Goal: Task Accomplishment & Management: Use online tool/utility

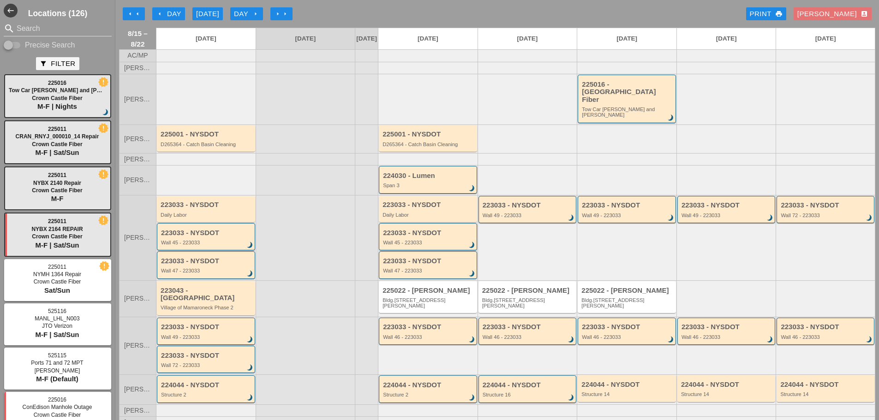
scroll to position [56, 0]
click at [438, 212] on div "Daily Labor" at bounding box center [428, 215] width 92 height 6
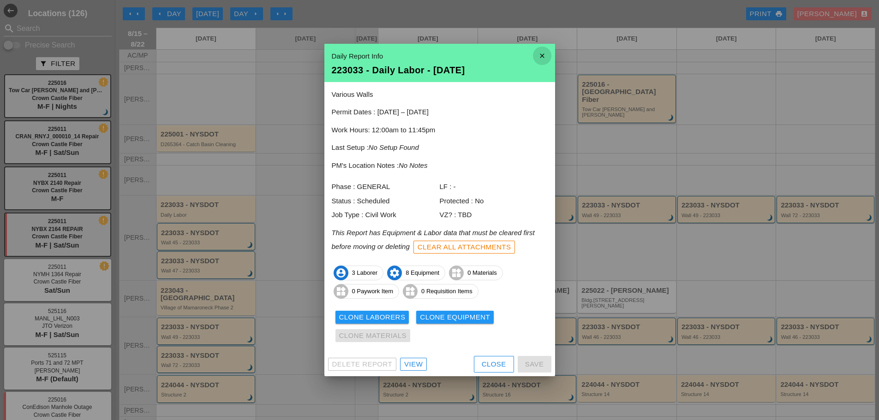
click at [542, 51] on icon "close" at bounding box center [542, 56] width 18 height 18
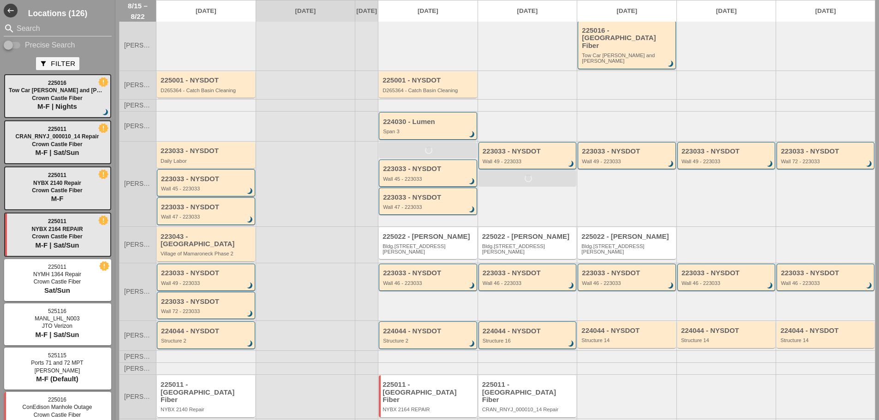
scroll to position [56, 0]
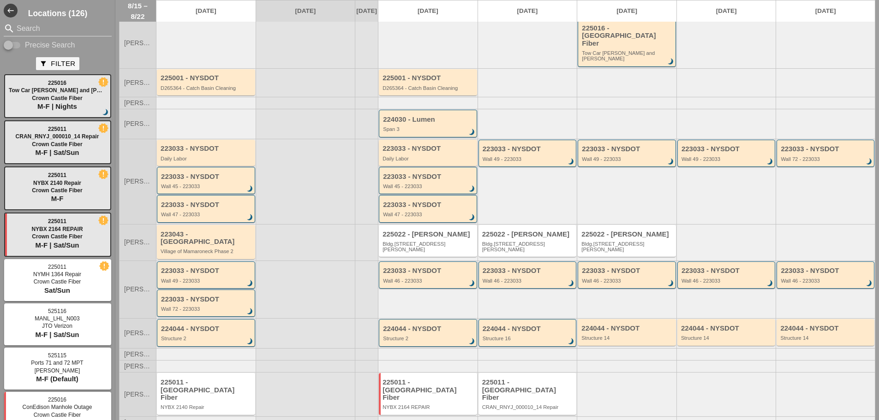
click at [440, 156] on div "Daily Labor" at bounding box center [428, 159] width 92 height 6
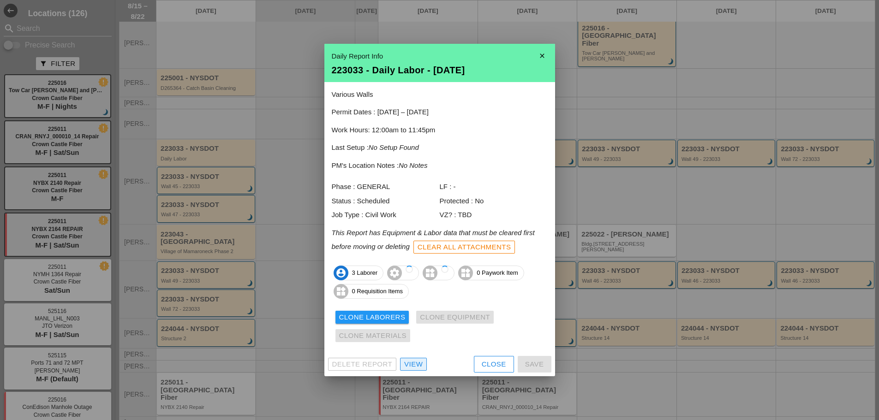
click at [414, 363] on div "View" at bounding box center [413, 364] width 18 height 11
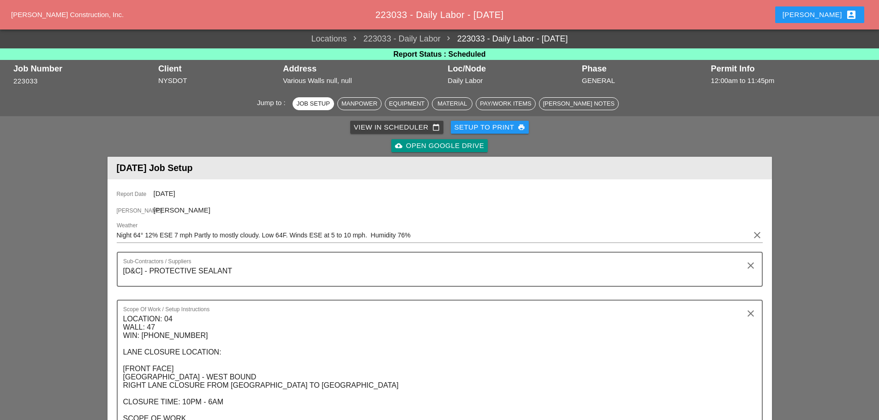
click at [117, 235] on input "Night 64° 12% ESE 7 mph Partly to mostly cloudy. Low 64F. Winds ESE at 5 to 10 …" at bounding box center [433, 235] width 633 height 15
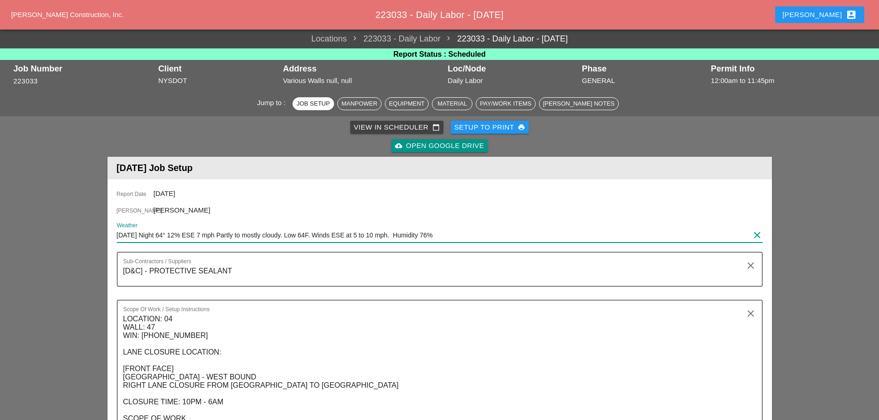
type input "monday Night 64° 12% ESE 7 mph Partly to mostly cloudy. Low 64F. Winds ESE at 5…"
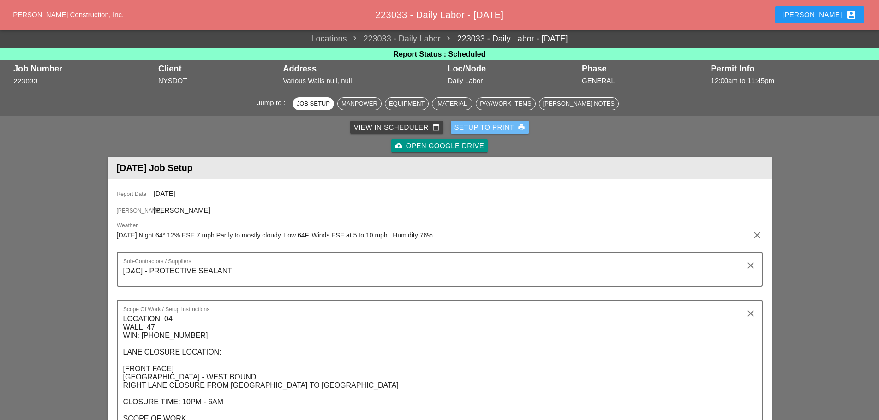
click at [473, 128] on div "Setup to Print print" at bounding box center [489, 127] width 71 height 11
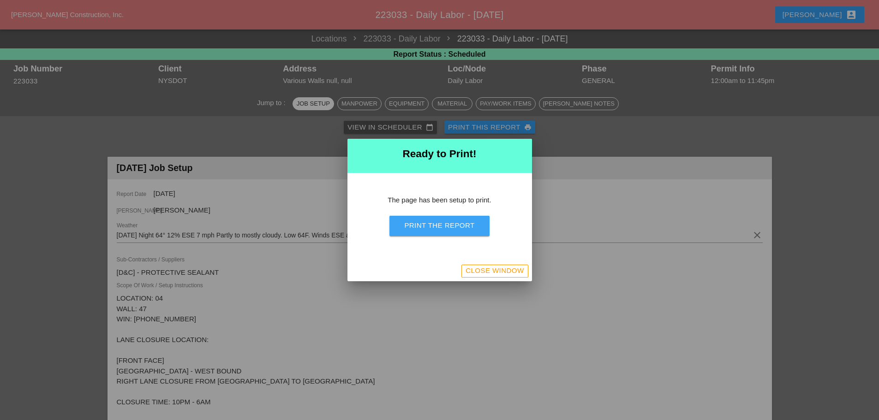
drag, startPoint x: 470, startPoint y: 227, endPoint x: 715, endPoint y: 360, distance: 278.8
click at [470, 227] on div "Print the Report" at bounding box center [439, 225] width 70 height 11
click at [508, 272] on div "Close Window" at bounding box center [494, 271] width 58 height 11
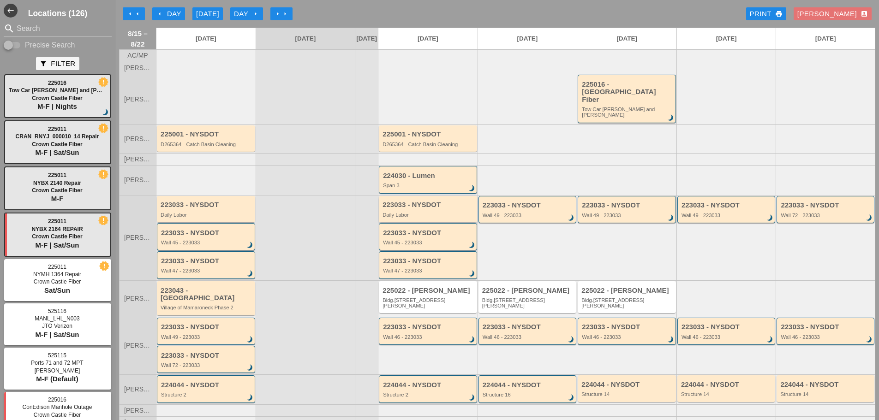
click at [448, 212] on div "Daily Labor" at bounding box center [428, 215] width 92 height 6
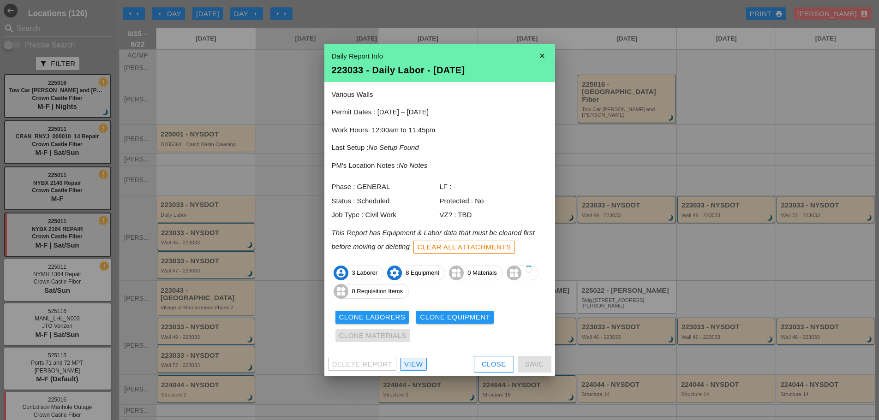
click at [412, 367] on div "View" at bounding box center [413, 364] width 18 height 11
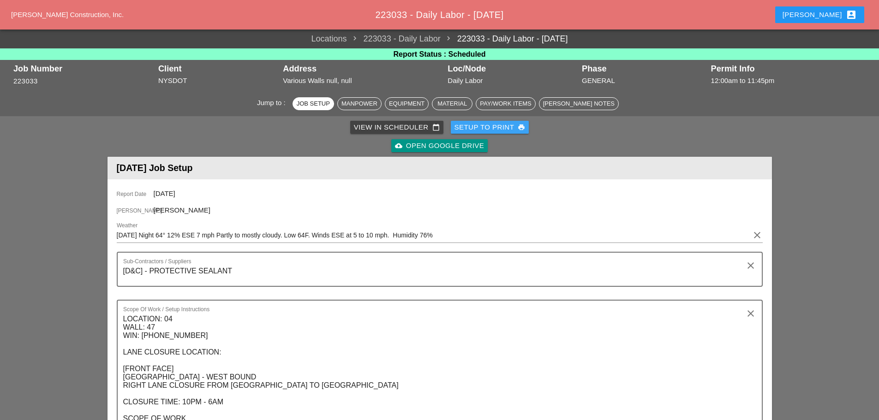
click at [491, 131] on div "Setup to Print print" at bounding box center [489, 127] width 71 height 11
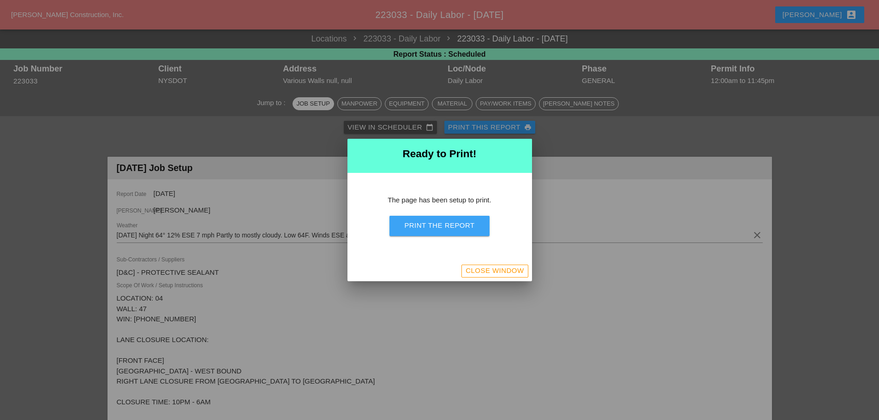
click at [474, 225] on div "Print the Report" at bounding box center [439, 225] width 70 height 11
click at [491, 271] on div "Close Window" at bounding box center [494, 271] width 58 height 11
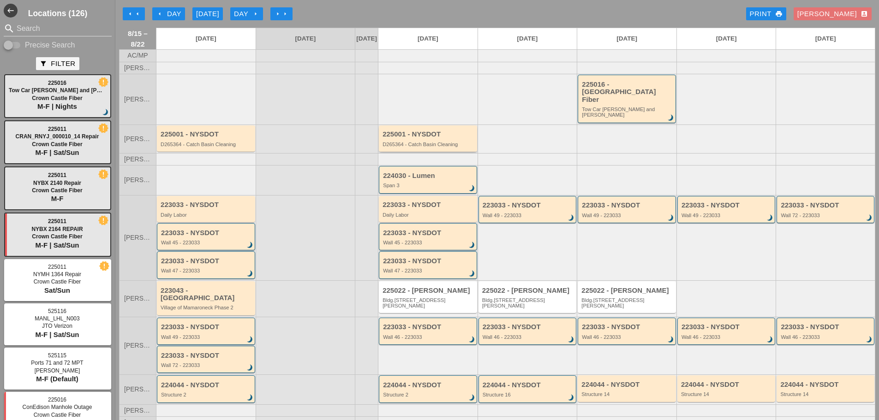
click at [428, 142] on div "D265364 - Catch Basin Cleaning" at bounding box center [428, 145] width 92 height 6
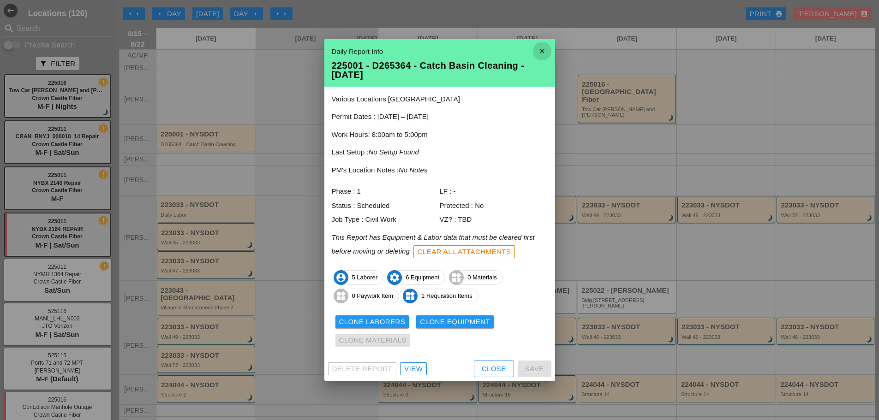
click at [545, 46] on icon "close" at bounding box center [542, 51] width 18 height 18
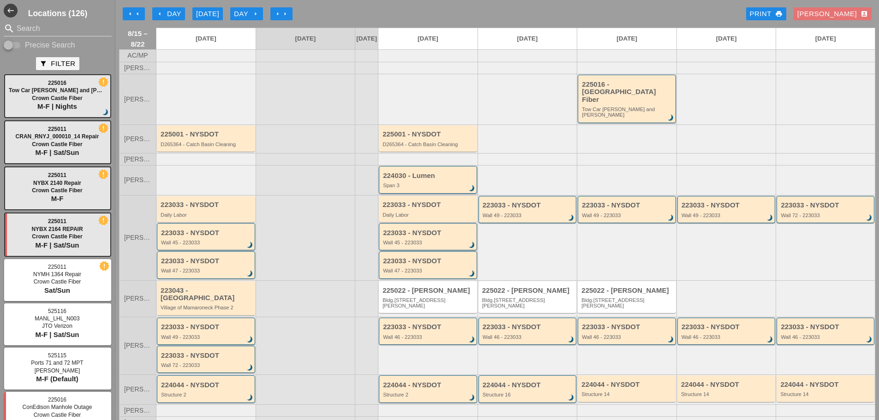
click at [414, 183] on div "Span 3" at bounding box center [428, 186] width 91 height 6
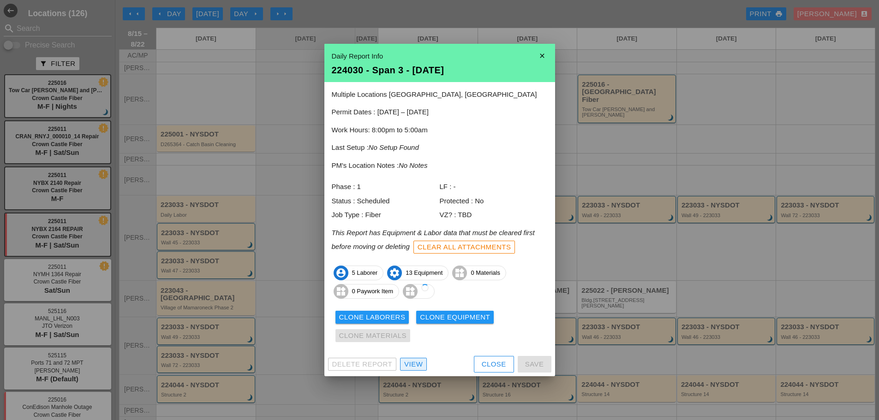
click at [412, 363] on div "View" at bounding box center [413, 364] width 18 height 11
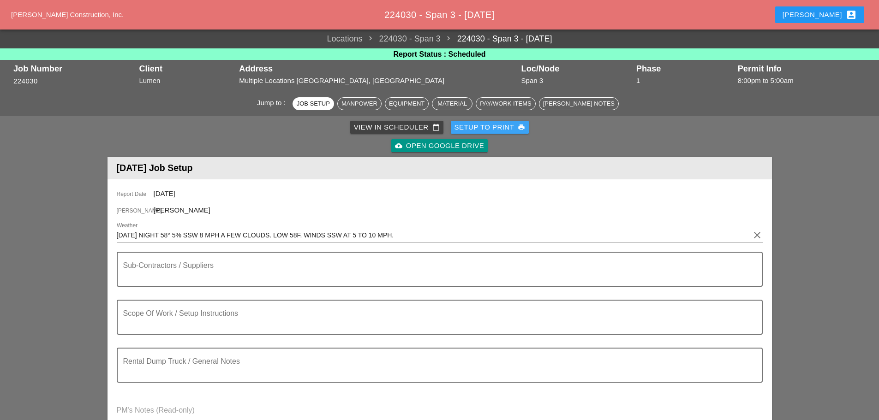
click at [506, 121] on button "Setup to Print print" at bounding box center [490, 127] width 78 height 13
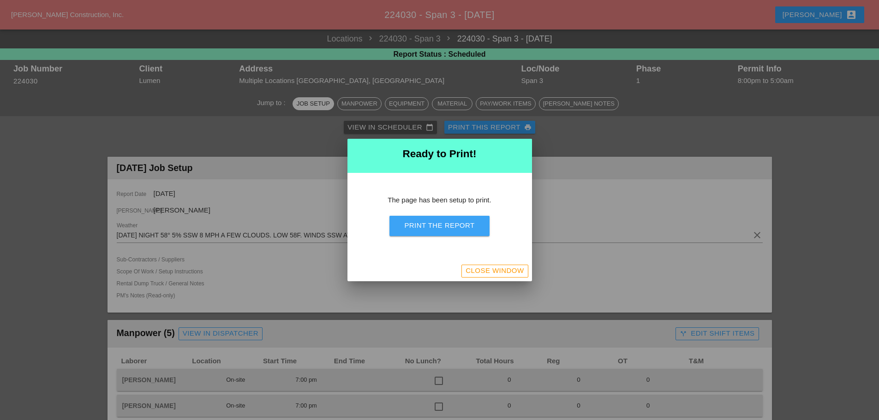
click at [469, 225] on div "Print the Report" at bounding box center [439, 225] width 70 height 11
click at [518, 275] on div "Close Window" at bounding box center [494, 271] width 58 height 11
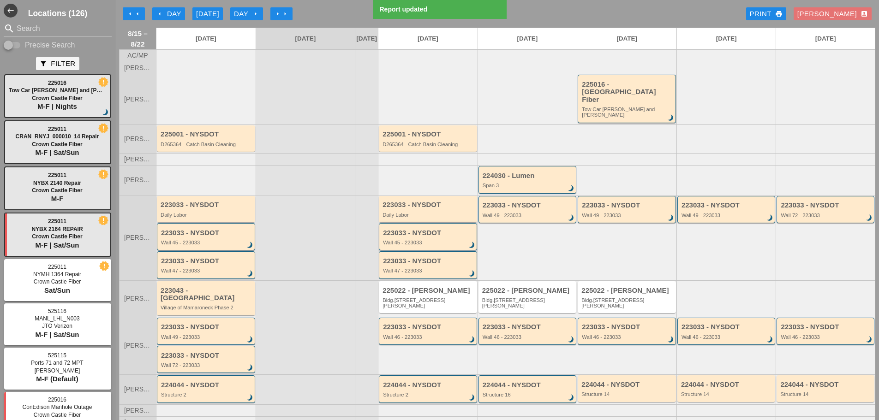
click at [446, 240] on div "223033 - NYSDOT Wall 45 - 223033 brightness_3" at bounding box center [428, 236] width 98 height 27
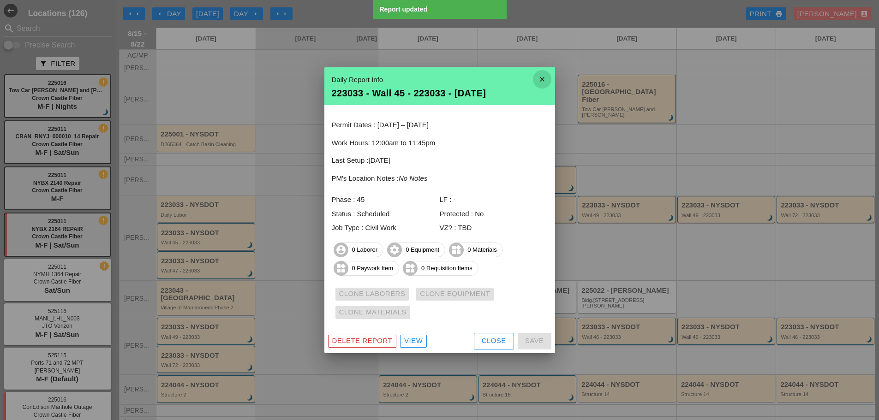
click at [545, 78] on icon "close" at bounding box center [542, 79] width 18 height 18
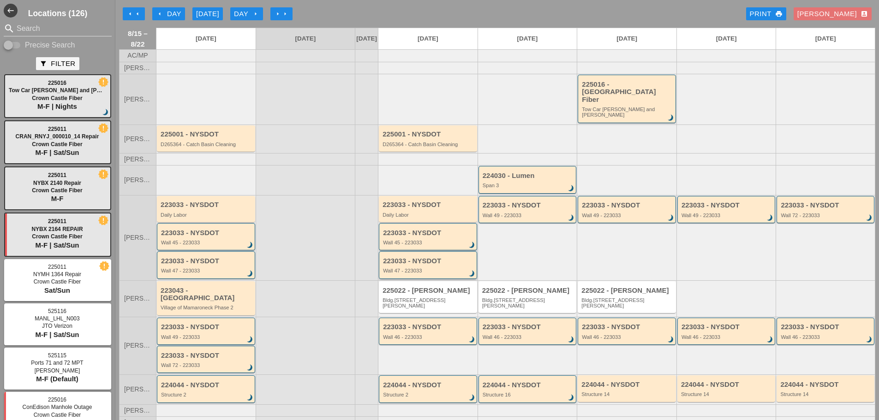
click at [446, 268] on div "Wall 47 - 223033" at bounding box center [428, 271] width 91 height 6
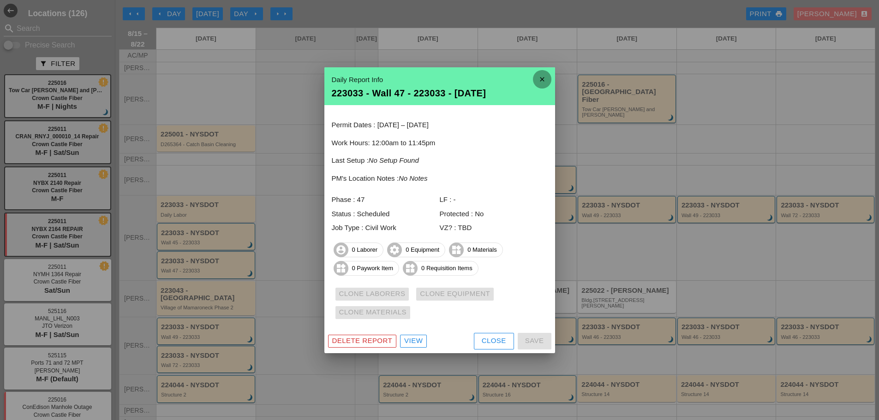
click at [543, 77] on icon "close" at bounding box center [542, 79] width 18 height 18
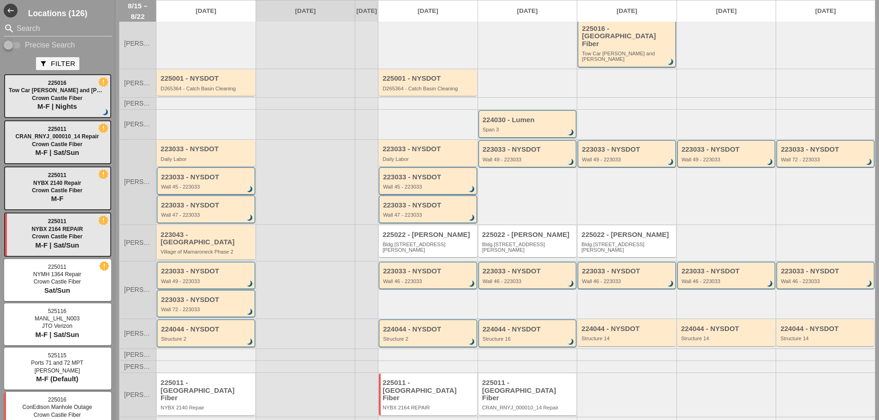
scroll to position [56, 0]
click at [447, 278] on div "Wall 46 - 223033" at bounding box center [428, 281] width 91 height 6
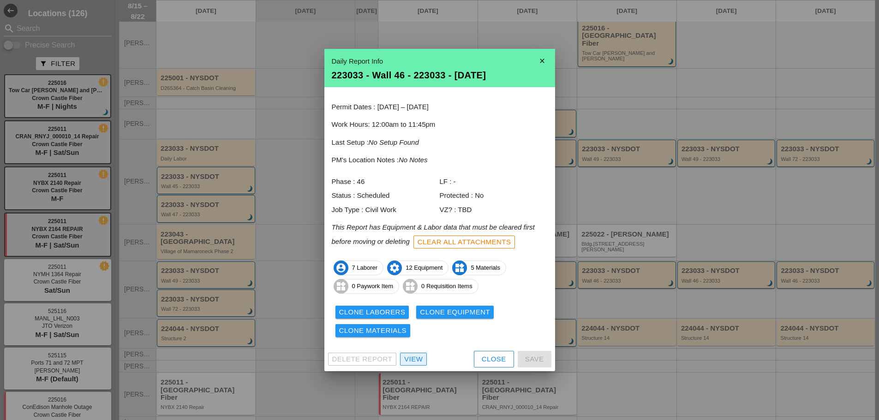
click at [419, 357] on div "View" at bounding box center [413, 359] width 18 height 11
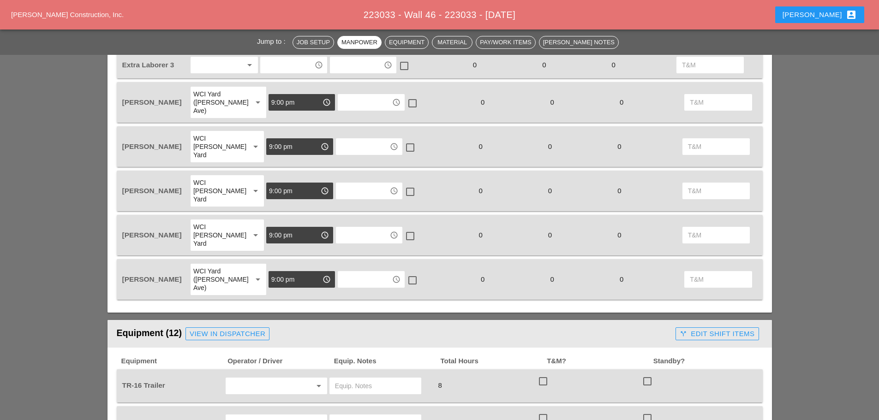
scroll to position [461, 0]
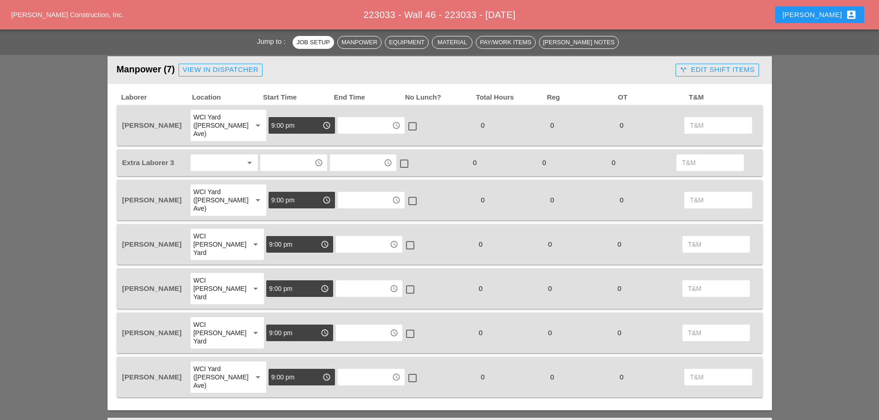
scroll to position [415, 0]
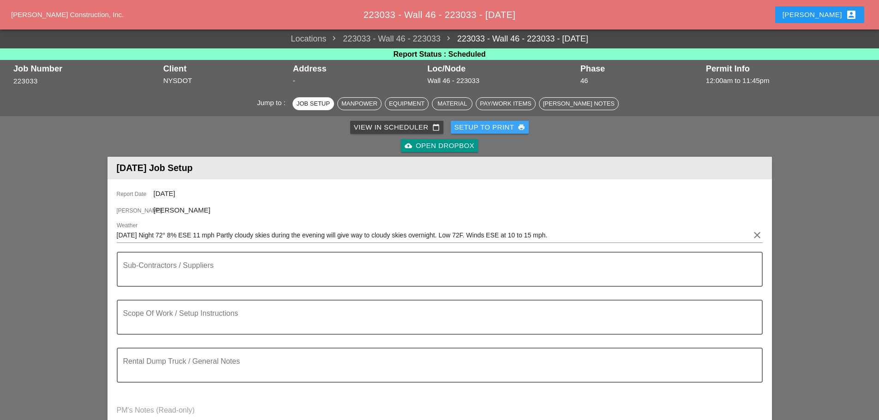
click at [501, 126] on div "Setup to Print print" at bounding box center [489, 127] width 71 height 11
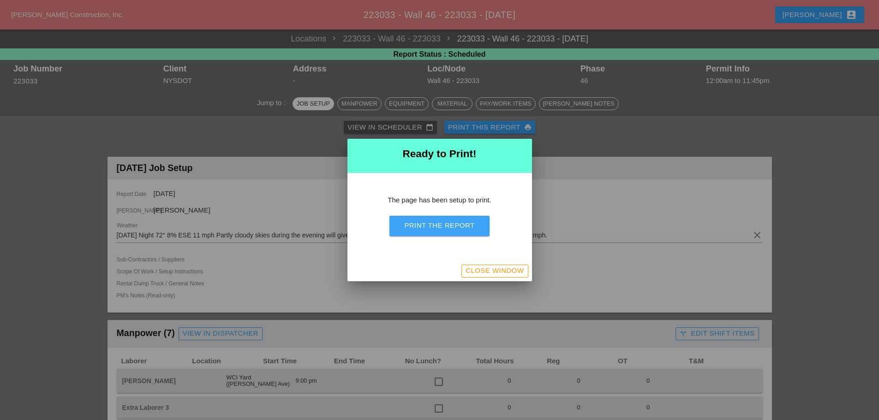
click at [435, 222] on div "Print the Report" at bounding box center [439, 225] width 70 height 11
click at [511, 270] on div "Close Window" at bounding box center [494, 271] width 58 height 11
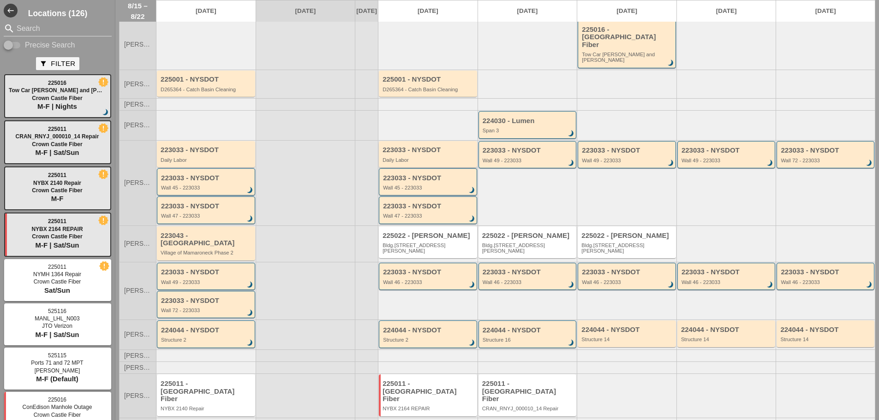
scroll to position [56, 0]
click at [441, 336] on div "Structure 2" at bounding box center [428, 339] width 91 height 6
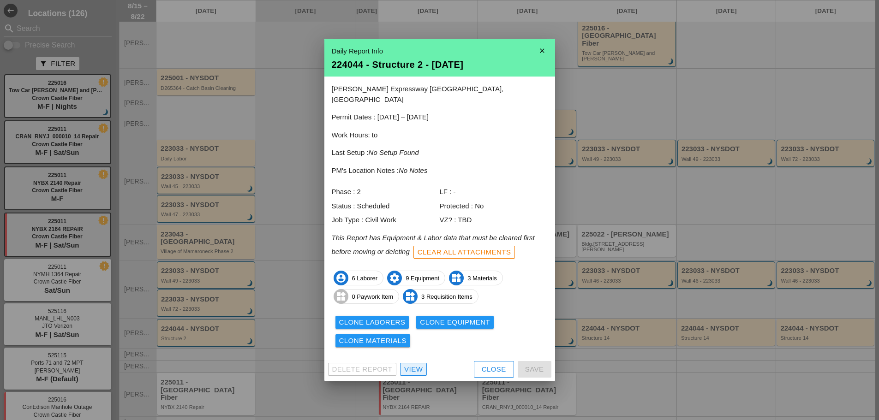
click at [417, 365] on div "View" at bounding box center [413, 369] width 18 height 11
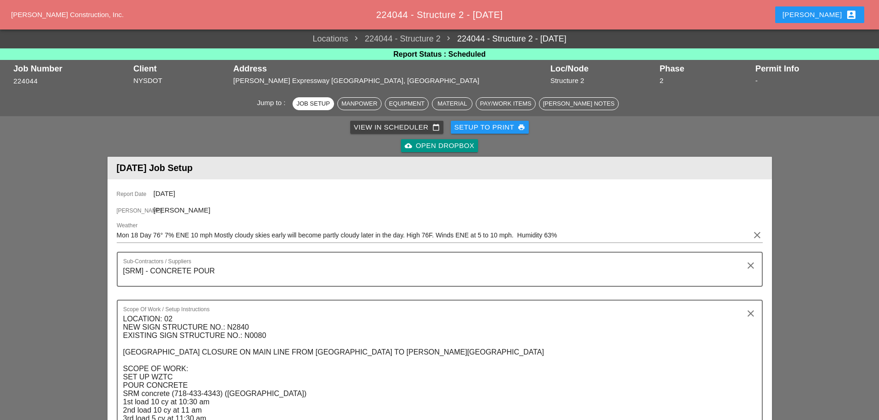
click at [232, 265] on textarea "[SRM] - CONCRETE POUR" at bounding box center [435, 275] width 625 height 22
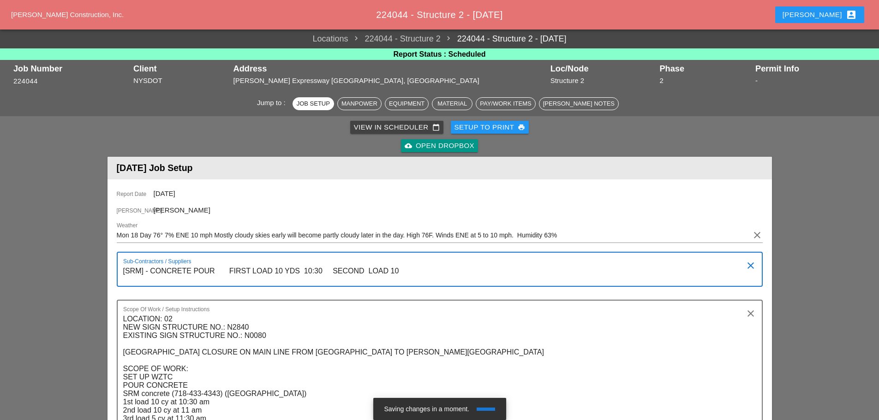
type textarea "[SRM] - CONCRETE POUR FIRST LOAD 10 YDS 10:30 SECOND LOAD 10"
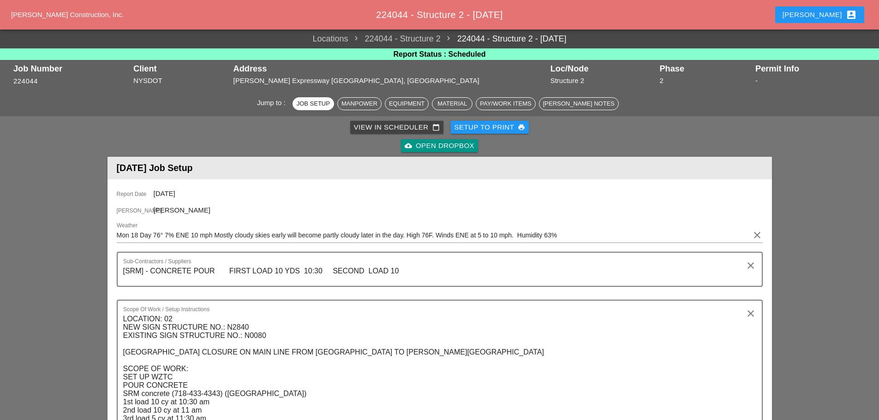
click at [409, 271] on textarea "[SRM] - CONCRETE POUR FIRST LOAD 10 YDS 10:30 SECOND LOAD 10" at bounding box center [435, 275] width 625 height 22
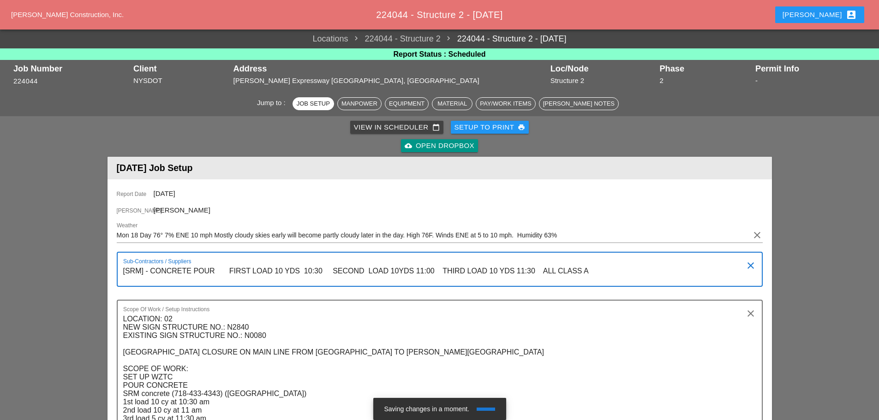
type textarea "[SRM] - CONCRETE POUR FIRST LOAD 10 YDS 10:30 SECOND LOAD 10YDS 11:00 THIRD LOA…"
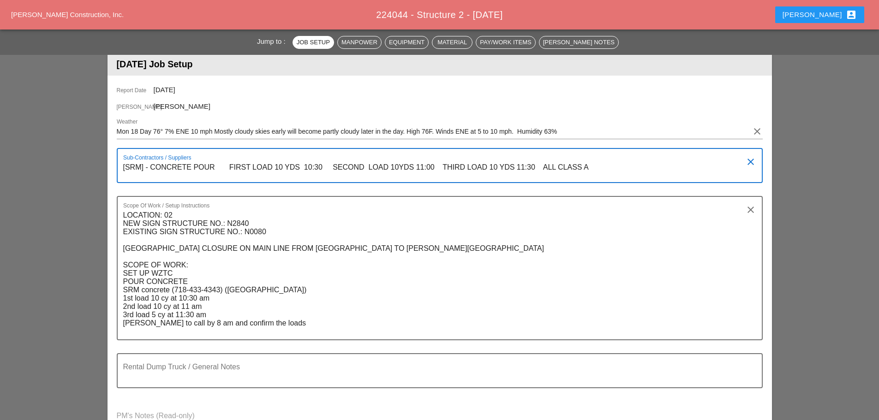
scroll to position [138, 0]
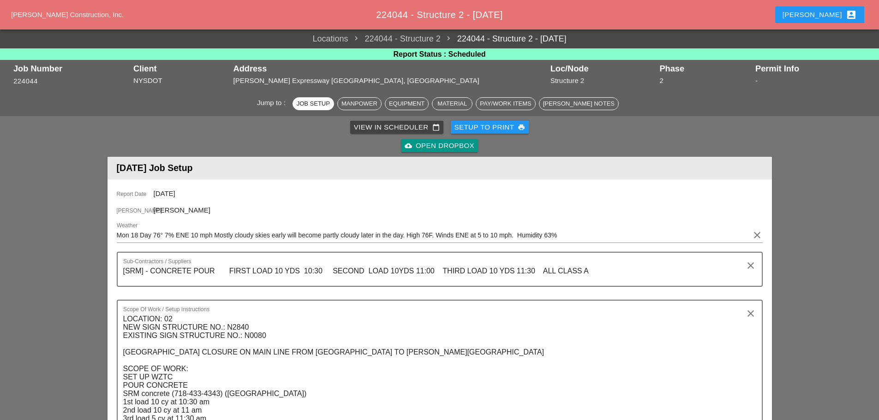
click at [497, 268] on textarea "[SRM] - CONCRETE POUR FIRST LOAD 10 YDS 10:30 SECOND LOAD 10YDS 11:00 THIRD LOA…" at bounding box center [435, 275] width 625 height 22
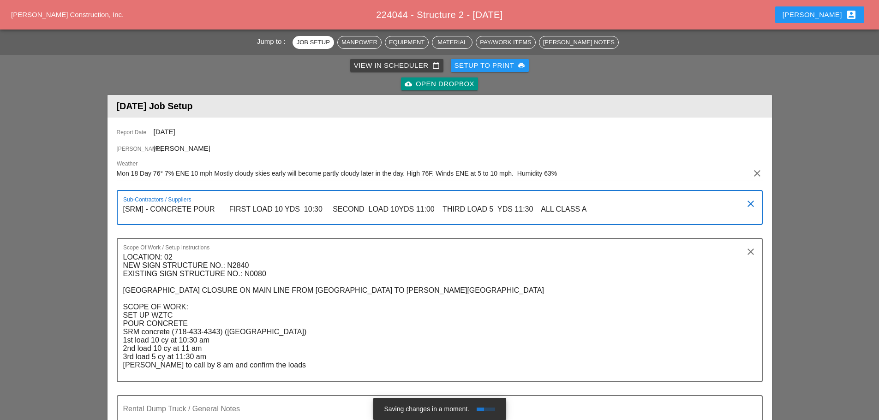
scroll to position [46, 0]
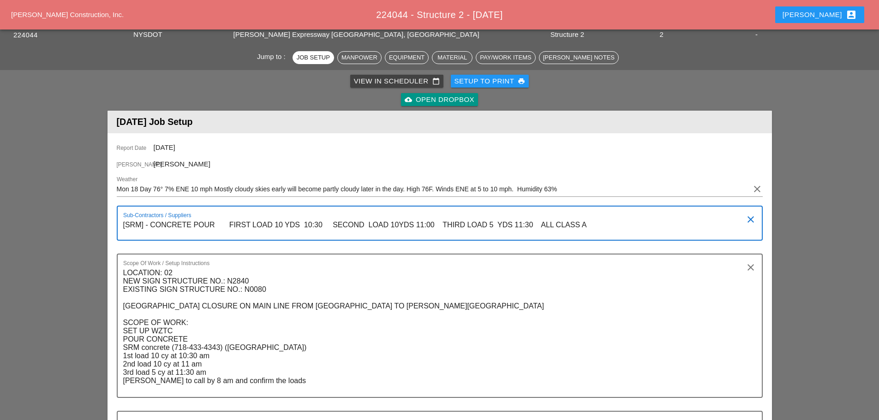
type textarea "[SRM] - CONCRETE POUR FIRST LOAD 10 YDS 10:30 SECOND LOAD 10YDS 11:00 THIRD LOA…"
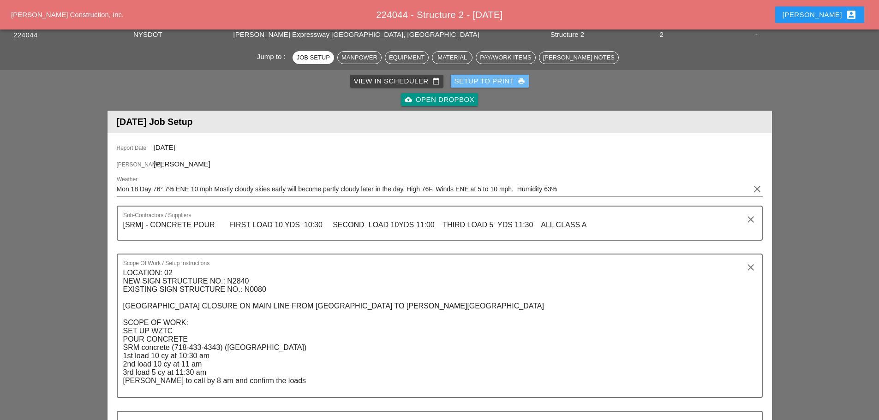
click at [490, 77] on div "Setup to Print print" at bounding box center [489, 81] width 71 height 11
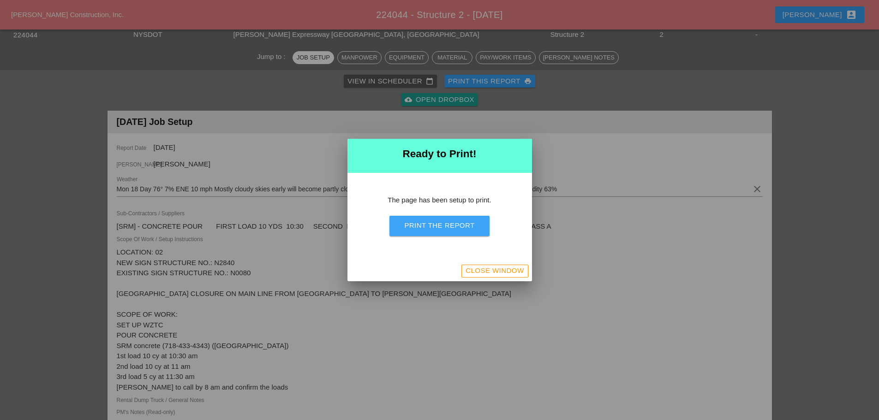
click at [451, 224] on div "Print the Report" at bounding box center [439, 225] width 70 height 11
click at [480, 270] on div "Close Window" at bounding box center [494, 271] width 58 height 11
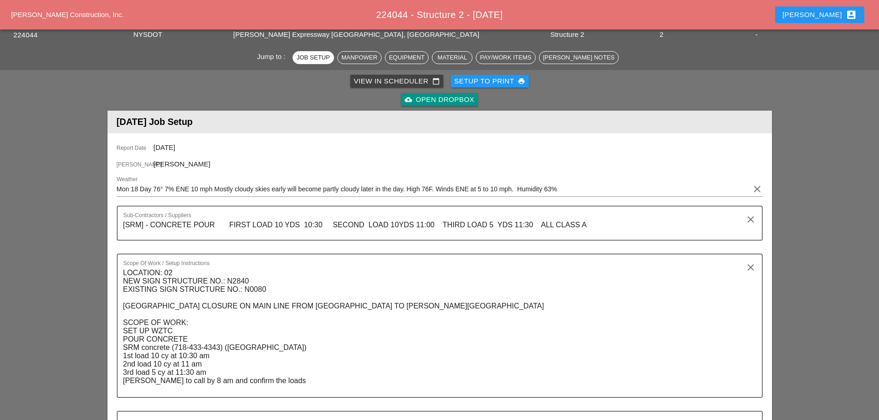
click at [481, 270] on textarea "LOCATION: 02 NEW SIGN STRUCTURE NO.: N2840 EXISTING SIGN STRUCTURE NO.: N0080 R…" at bounding box center [435, 331] width 625 height 131
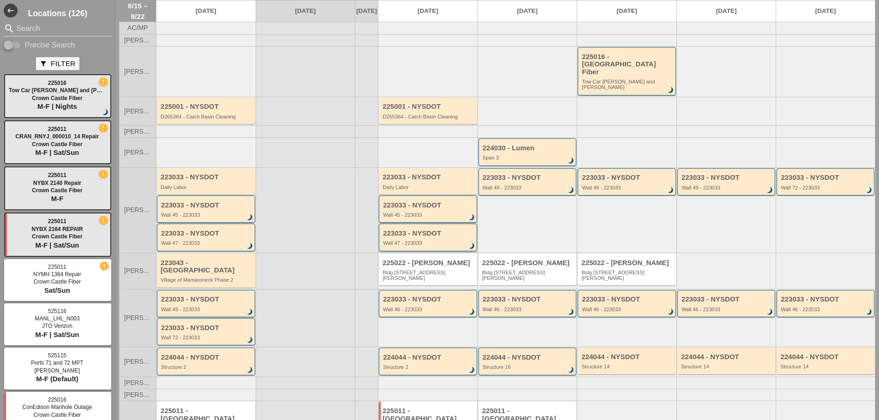
scroll to position [56, 0]
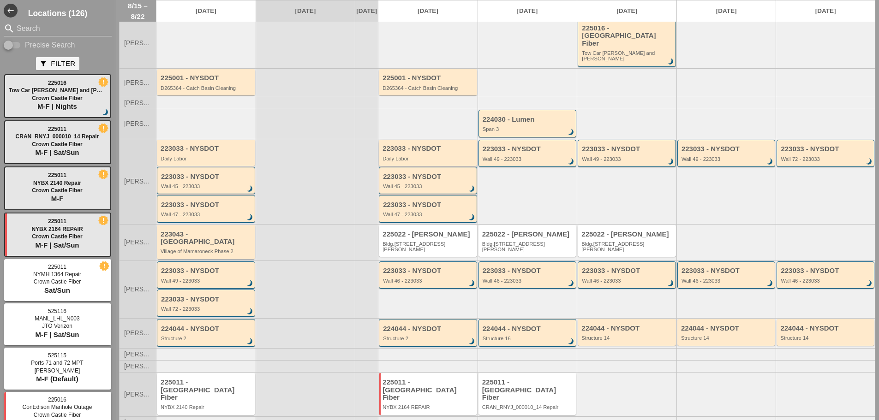
click at [423, 156] on div "Daily Labor" at bounding box center [428, 159] width 92 height 6
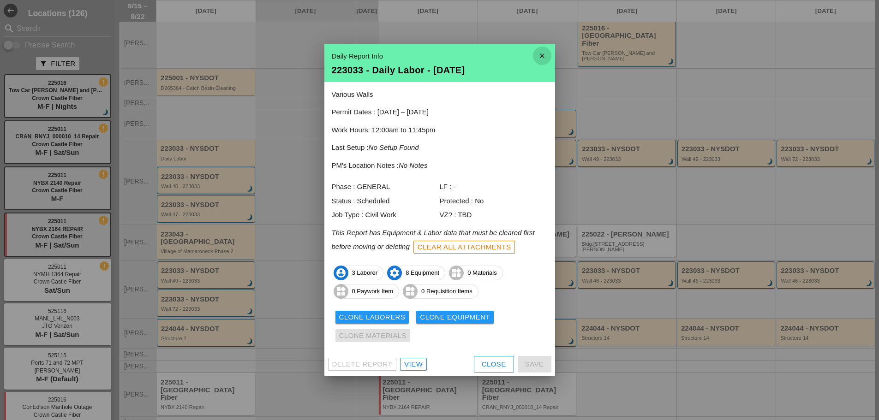
click at [541, 52] on icon "close" at bounding box center [542, 56] width 18 height 18
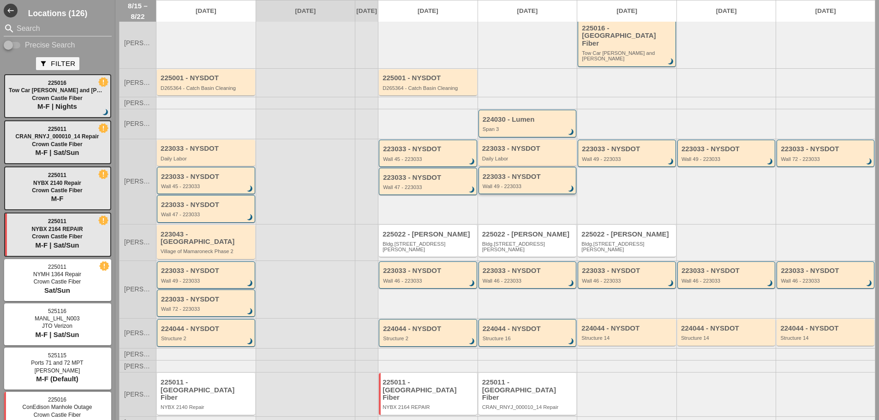
click at [524, 184] on div "Wall 49 - 223033" at bounding box center [527, 187] width 91 height 6
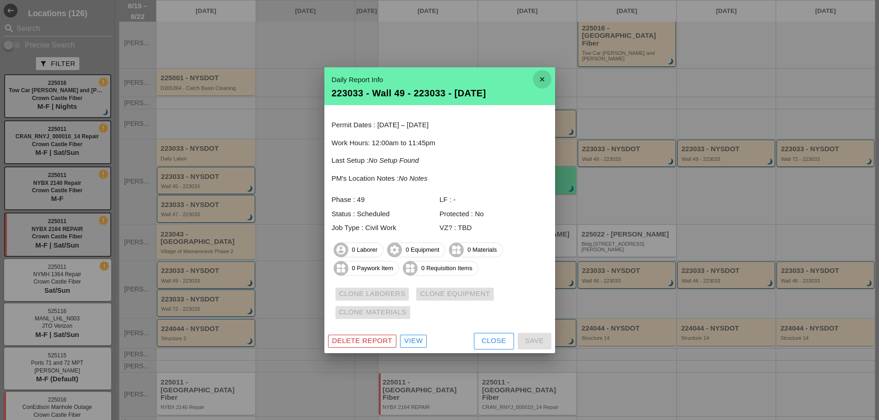
click at [538, 77] on icon "close" at bounding box center [542, 79] width 18 height 18
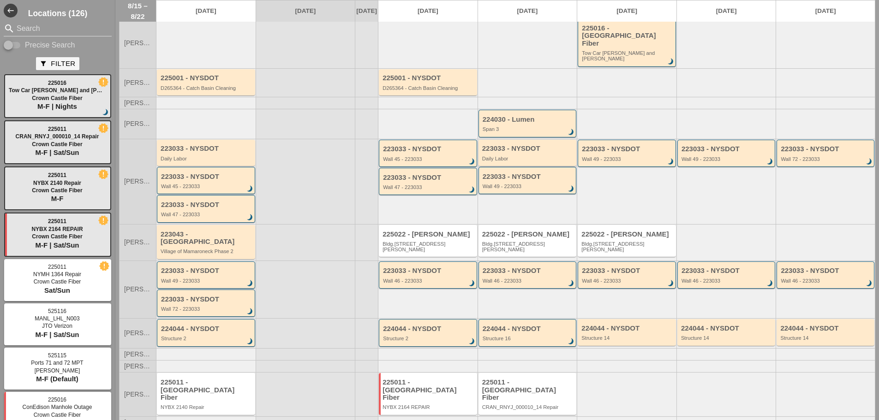
click at [529, 156] on div "Daily Labor" at bounding box center [528, 159] width 92 height 6
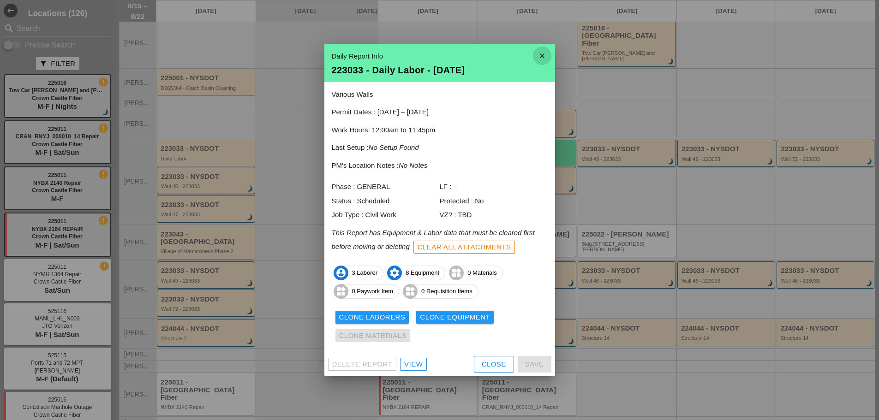
click at [542, 57] on icon "close" at bounding box center [542, 56] width 18 height 18
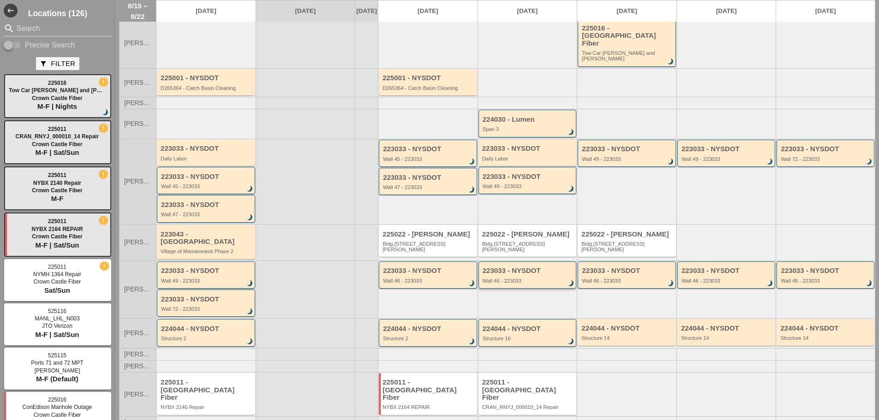
click at [518, 278] on div "Wall 46 - 223033" at bounding box center [527, 281] width 91 height 6
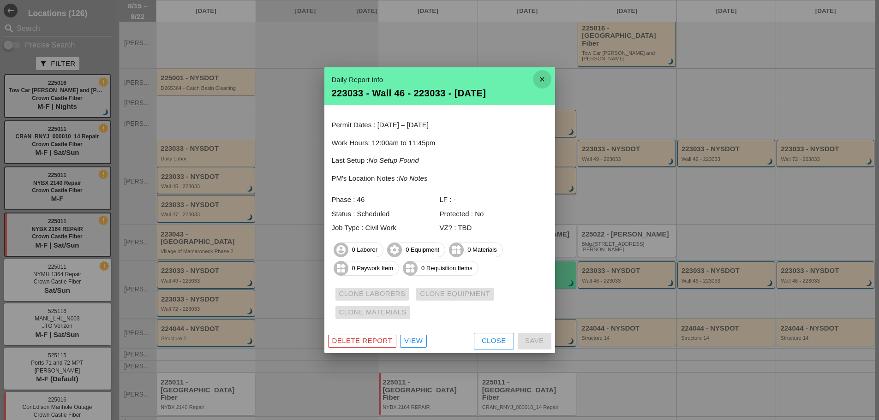
drag, startPoint x: 545, startPoint y: 80, endPoint x: 541, endPoint y: 89, distance: 9.5
click at [545, 81] on icon "close" at bounding box center [542, 79] width 18 height 18
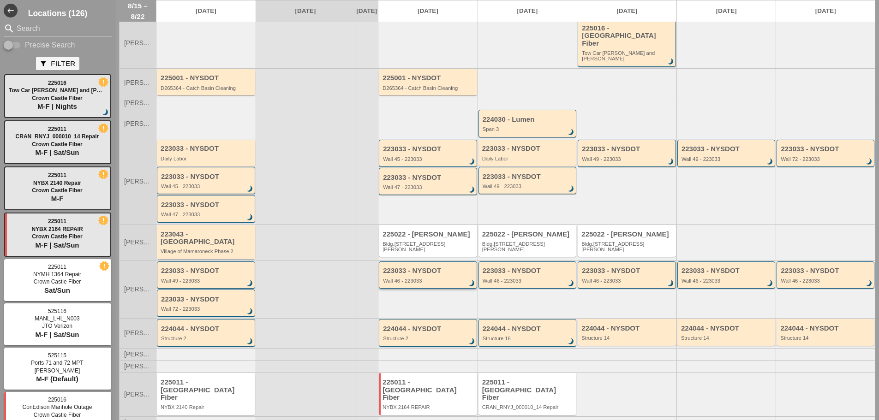
click at [428, 278] on div "Wall 46 - 223033" at bounding box center [428, 281] width 91 height 6
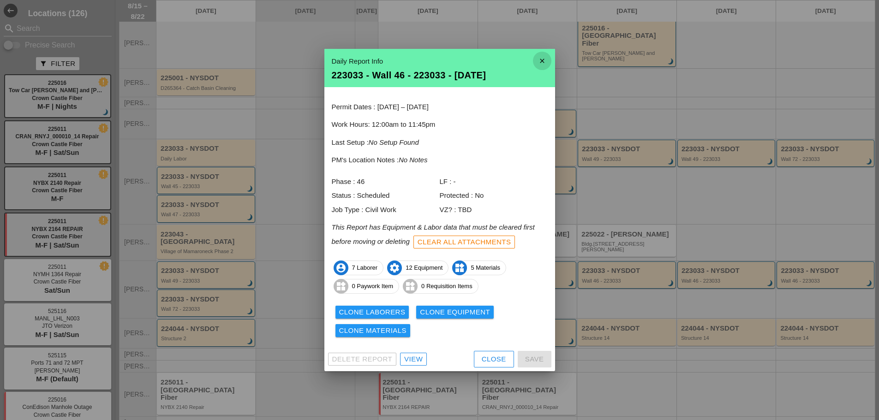
click at [540, 61] on icon "close" at bounding box center [542, 61] width 18 height 18
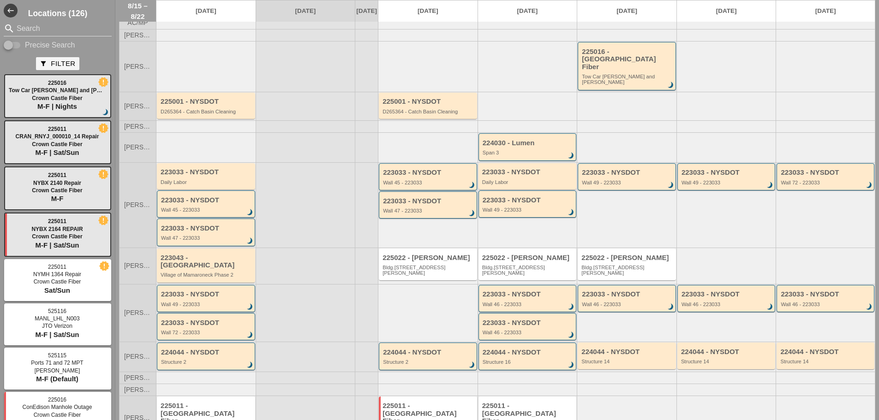
scroll to position [0, 0]
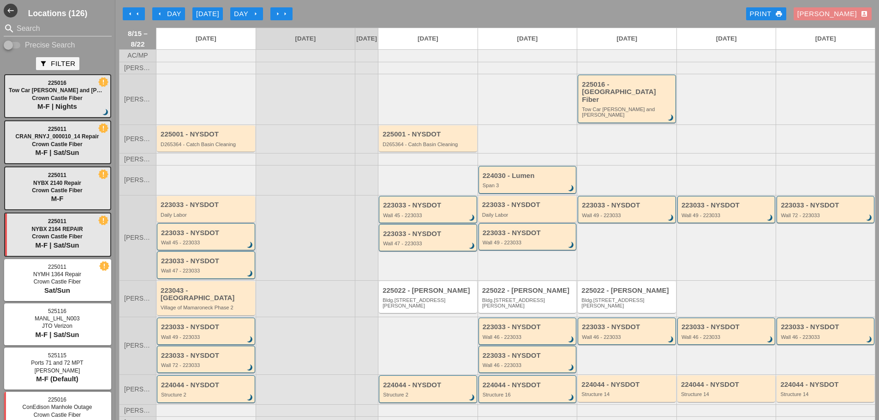
click at [841, 13] on div "Enrico account_box" at bounding box center [832, 14] width 71 height 11
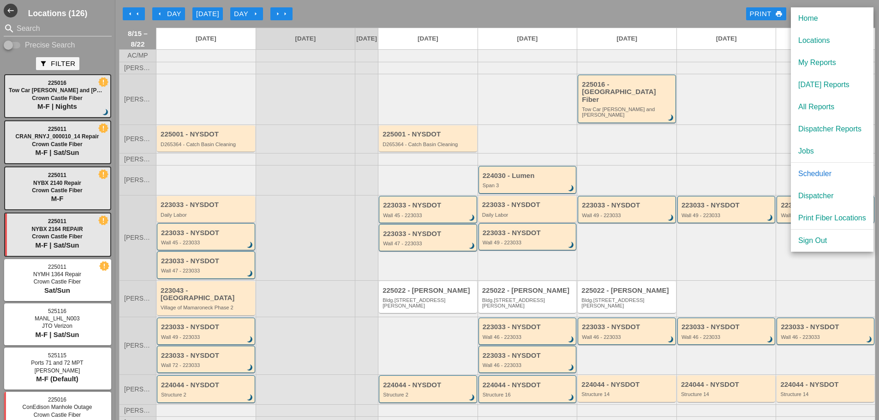
click at [816, 197] on div "Dispatcher" at bounding box center [832, 196] width 68 height 11
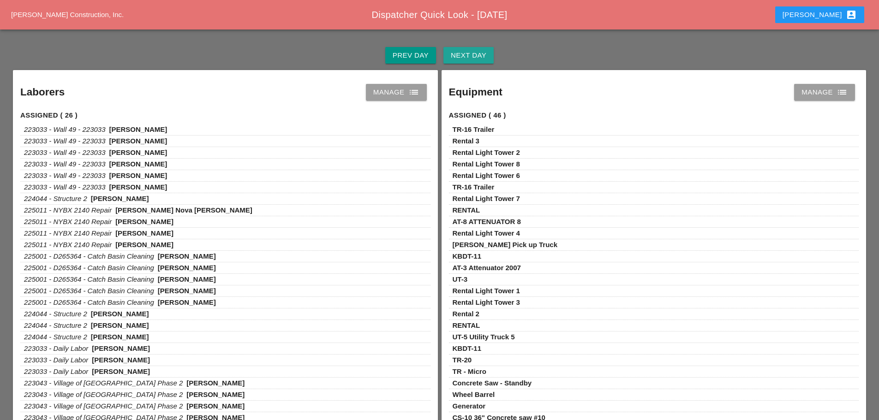
click at [478, 57] on div "Next Day" at bounding box center [469, 55] width 36 height 11
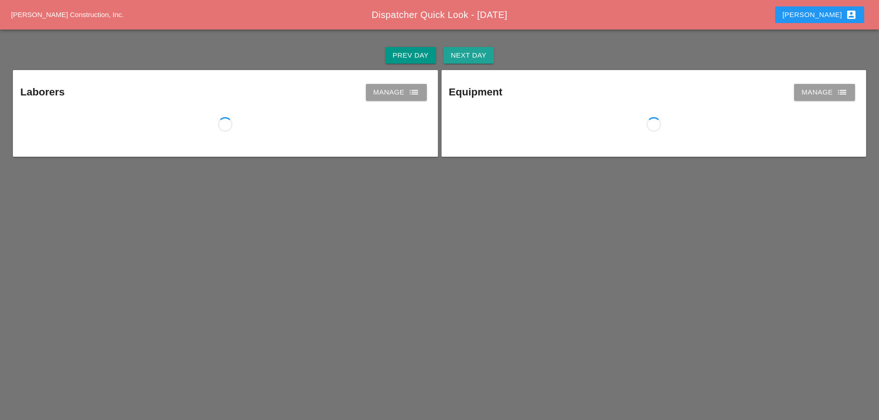
click at [478, 57] on div "Next Day" at bounding box center [469, 55] width 36 height 11
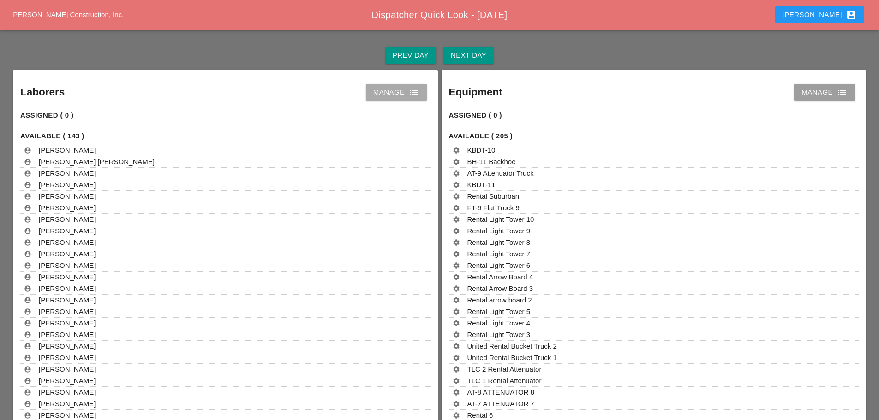
click at [415, 94] on icon "list" at bounding box center [413, 92] width 11 height 11
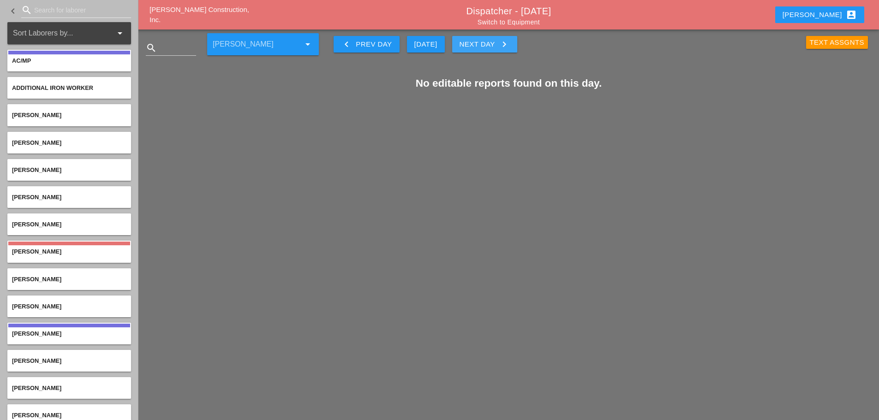
click at [509, 43] on icon "keyboard_arrow_right" at bounding box center [504, 44] width 11 height 11
